Goal: Transaction & Acquisition: Purchase product/service

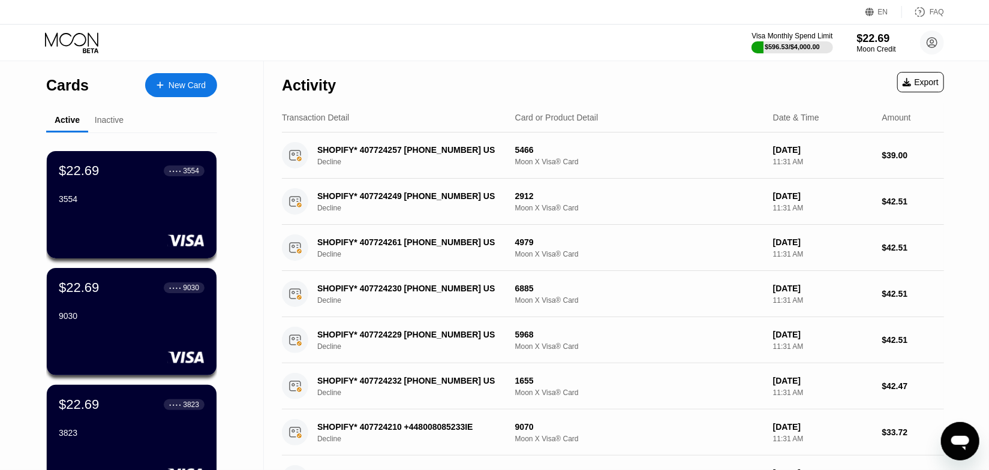
click at [85, 35] on icon at bounding box center [73, 42] width 56 height 21
click at [98, 37] on icon at bounding box center [73, 42] width 56 height 21
drag, startPoint x: 859, startPoint y: 50, endPoint x: 868, endPoint y: 46, distance: 9.7
click at [859, 50] on div "Moon Credit" at bounding box center [876, 49] width 40 height 8
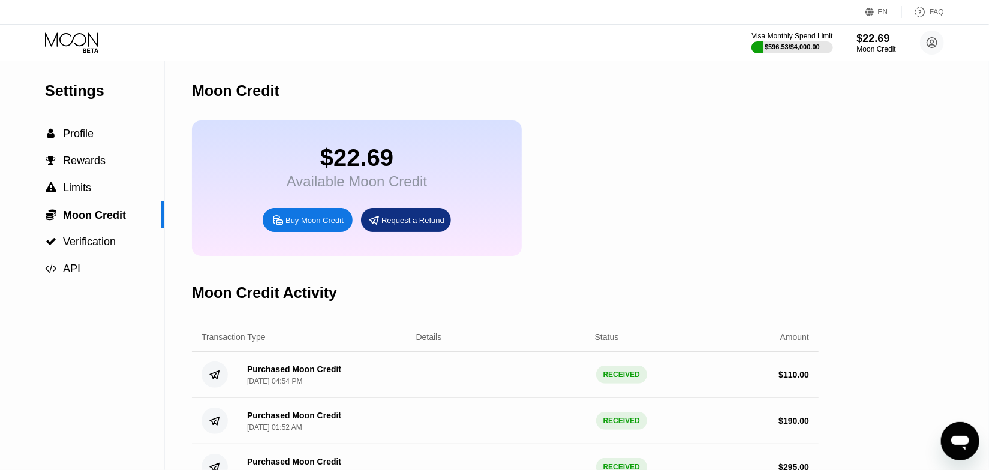
click at [303, 225] on div "Buy Moon Credit" at bounding box center [314, 220] width 58 height 10
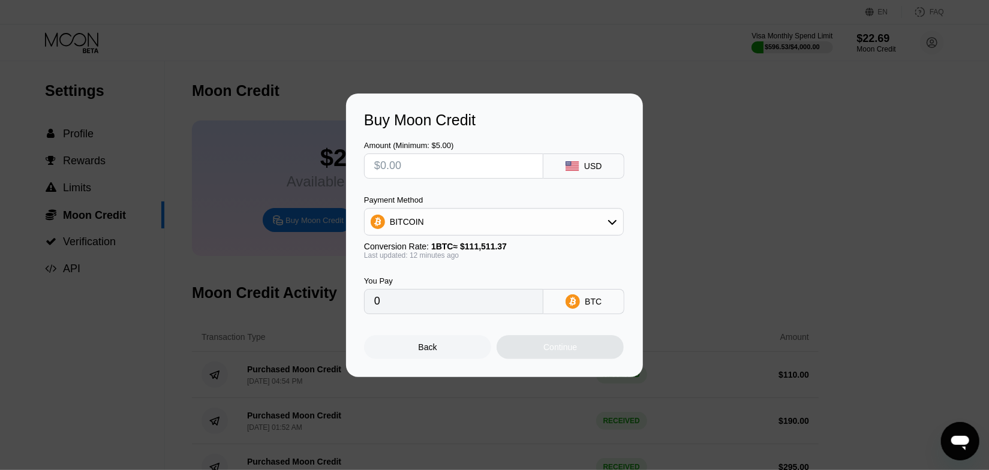
click at [499, 209] on div "BITCOIN" at bounding box center [494, 222] width 260 height 28
click at [463, 150] on div "Amount (Minimum: $5.00)" at bounding box center [453, 160] width 179 height 38
click at [457, 159] on input "text" at bounding box center [453, 166] width 159 height 24
click at [398, 207] on div "Payment Method BITCOIN" at bounding box center [494, 215] width 260 height 40
click at [402, 216] on div "BITCOIN" at bounding box center [493, 222] width 258 height 24
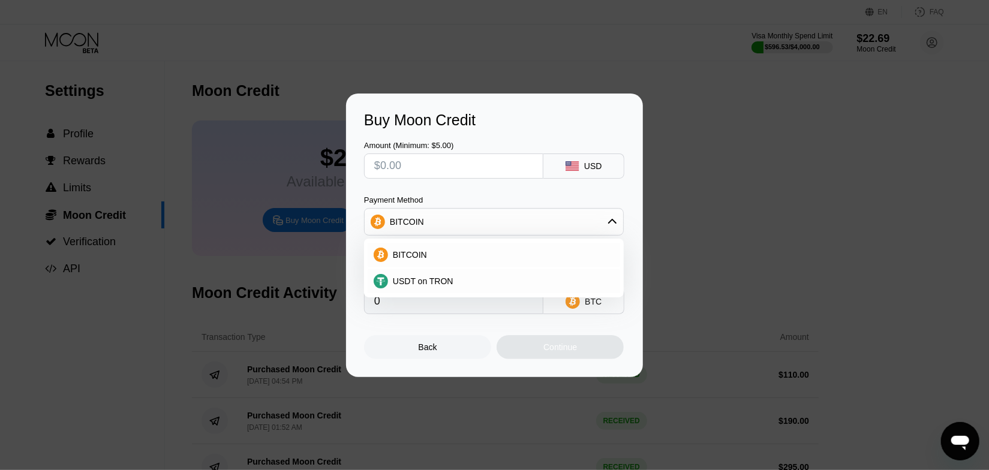
drag, startPoint x: 420, startPoint y: 290, endPoint x: 420, endPoint y: 261, distance: 28.8
click at [420, 289] on div "USDT on TRON" at bounding box center [493, 281] width 252 height 24
type input "0.00"
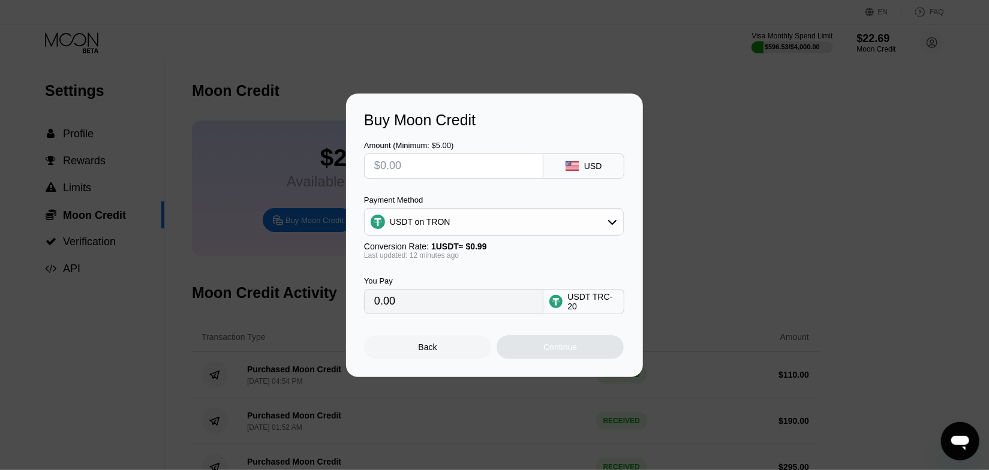
click at [402, 170] on input "text" at bounding box center [453, 166] width 159 height 24
type input "$2"
type input "2.02"
type input "$26"
type input "26.26"
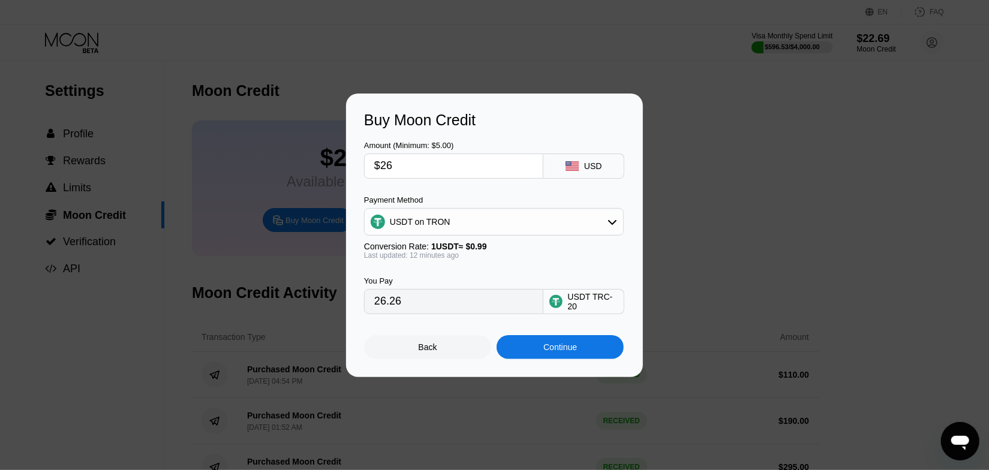
type input "$266"
type input "268.69"
type input "$266"
click at [545, 343] on div "Continue" at bounding box center [559, 347] width 127 height 24
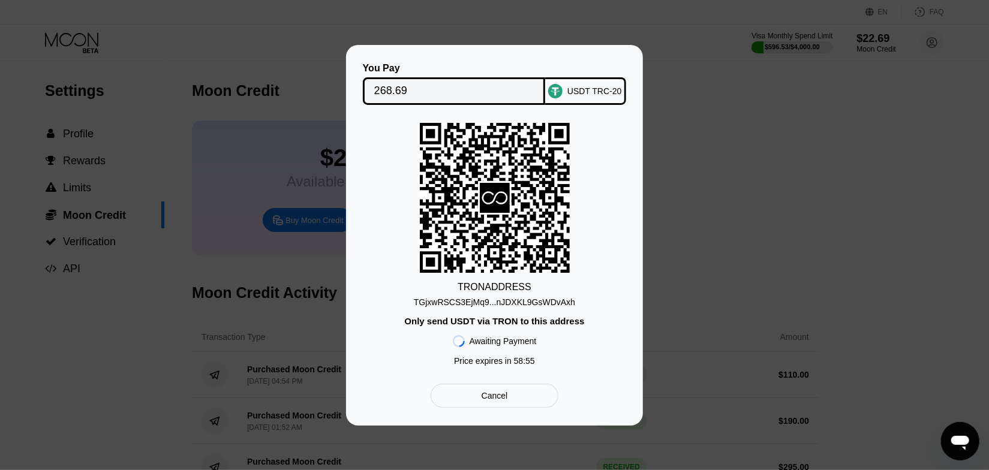
click at [526, 305] on div "TGjxwRSCS3EjMq9...nJDXKL9GsWDvAxh" at bounding box center [494, 302] width 161 height 10
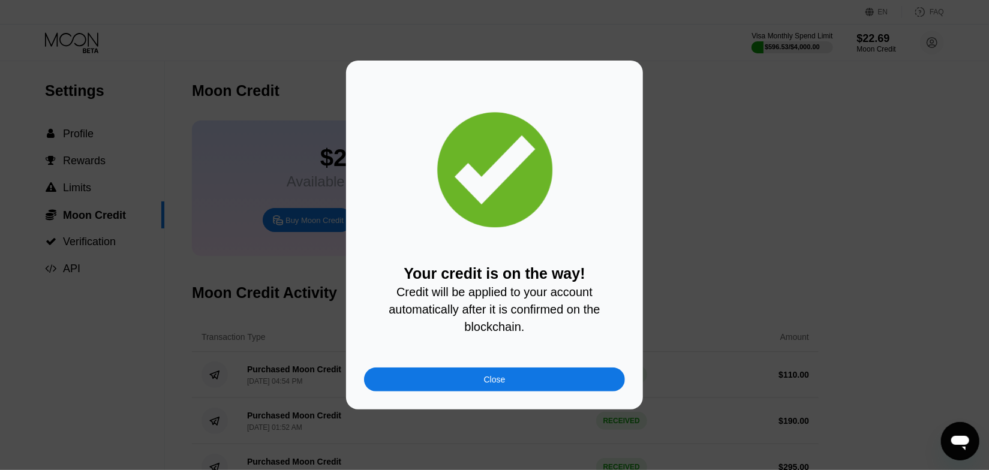
click at [805, 104] on div "Your credit is on the way! Credit will be applied to your account automatically…" at bounding box center [494, 235] width 989 height 349
click at [541, 391] on div "Close" at bounding box center [494, 379] width 261 height 24
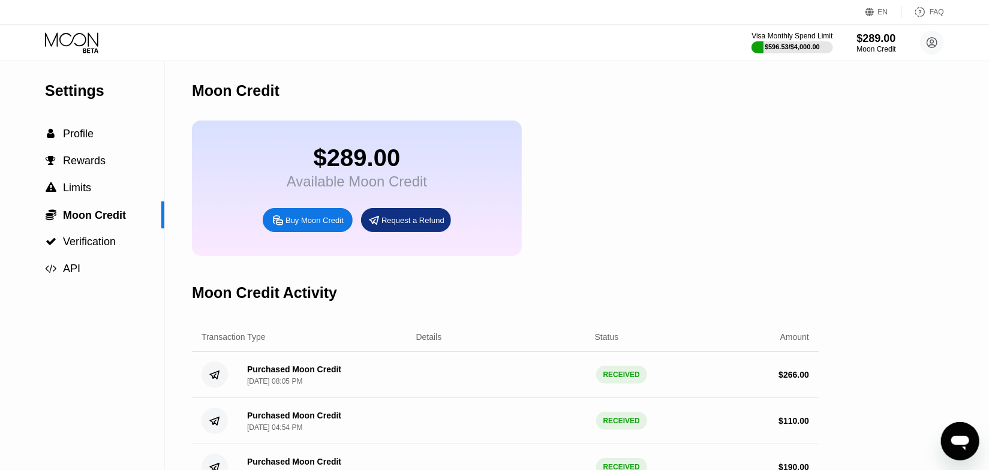
click at [50, 53] on icon at bounding box center [73, 42] width 56 height 21
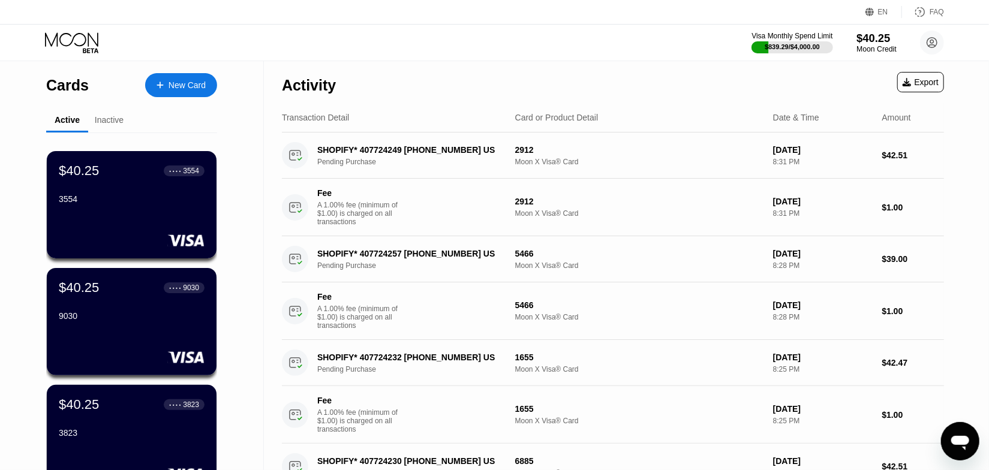
click at [862, 47] on div "Moon Credit" at bounding box center [876, 49] width 40 height 8
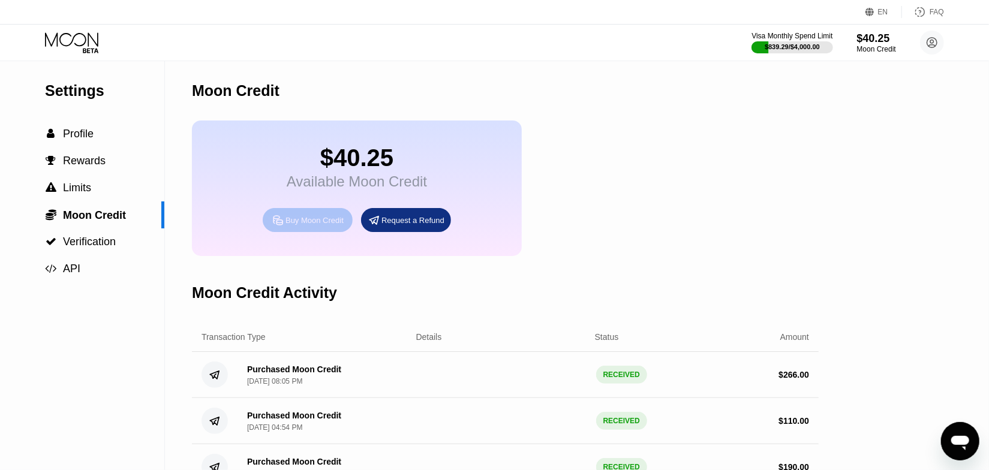
click at [286, 225] on div "Buy Moon Credit" at bounding box center [314, 220] width 58 height 10
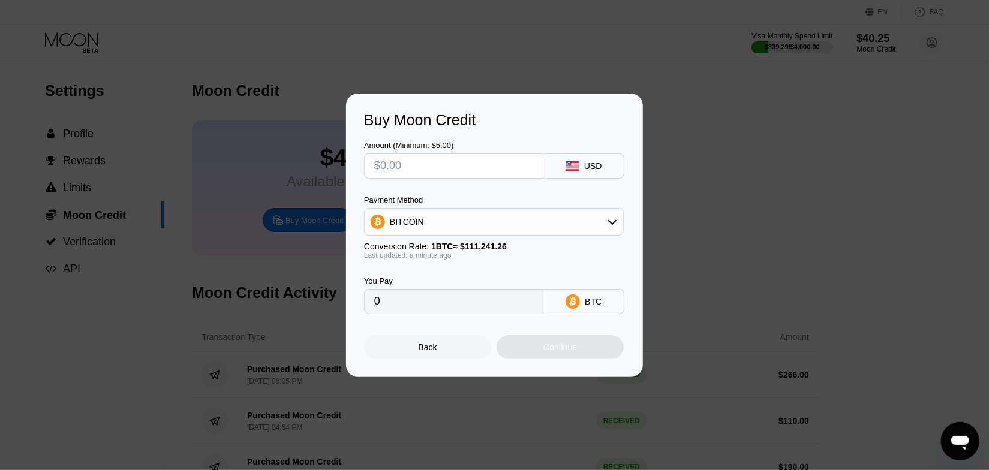
click at [416, 172] on input "text" at bounding box center [453, 166] width 159 height 24
type input "$1"
type input "0.00000899"
type input "$18"
type input "0.00016182"
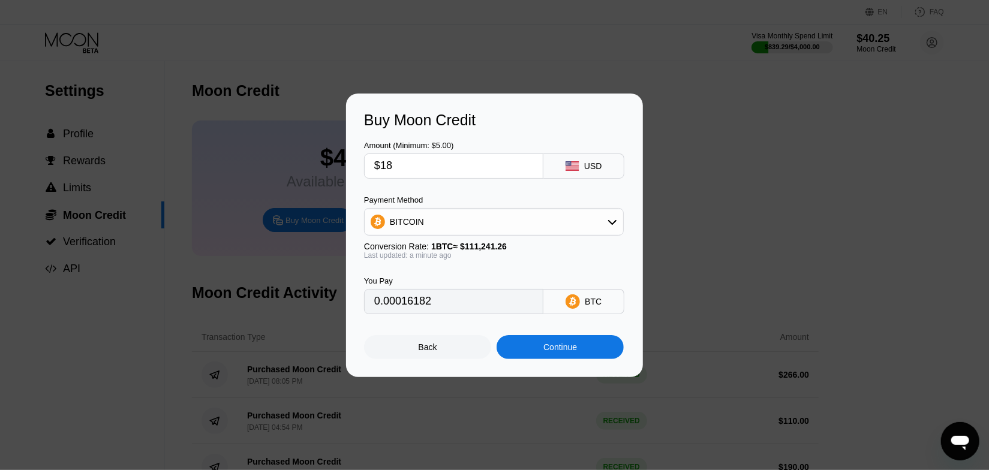
type input "$18"
click at [415, 220] on div "BITCOIN" at bounding box center [407, 222] width 34 height 10
click at [405, 285] on span "USDT on TRON" at bounding box center [423, 281] width 61 height 10
type input "18.18"
click at [518, 344] on div "Continue" at bounding box center [559, 347] width 127 height 24
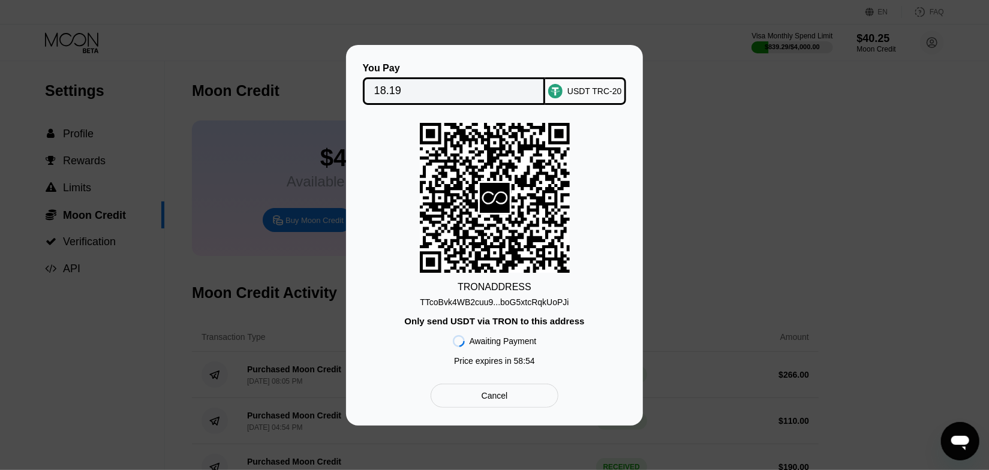
click at [534, 305] on div "TTcoBvk4WB2cuu9...boG5xtcRqkUoPJi" at bounding box center [494, 302] width 149 height 10
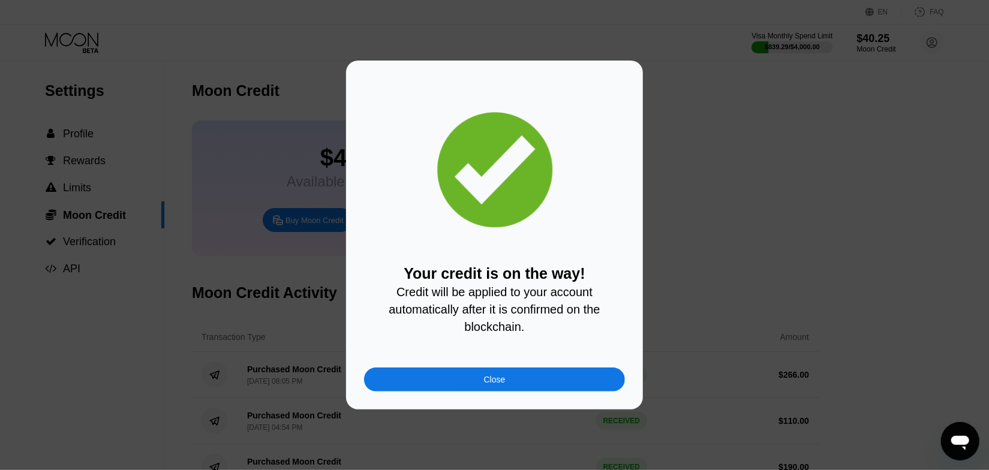
click at [570, 384] on div "Close" at bounding box center [494, 379] width 261 height 24
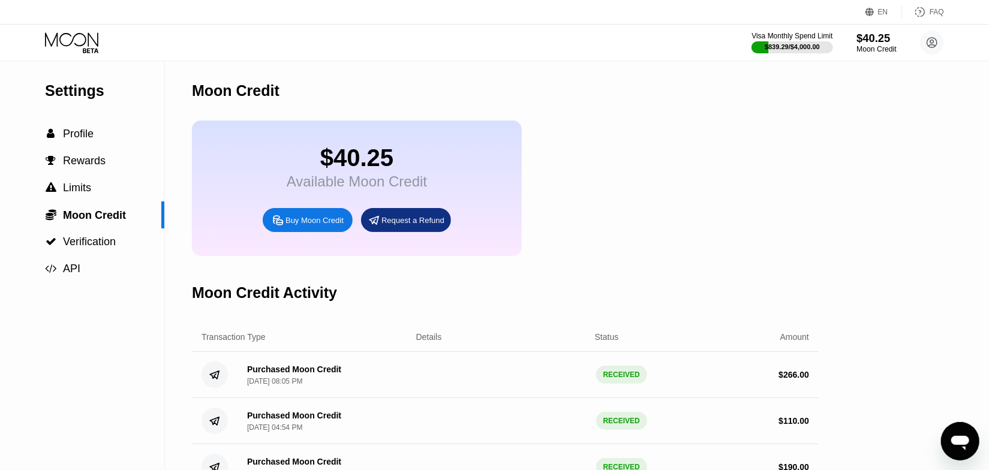
click at [864, 47] on div "Moon Credit" at bounding box center [876, 49] width 40 height 8
click at [77, 44] on icon at bounding box center [73, 42] width 56 height 21
